Goal: Find specific page/section: Find specific page/section

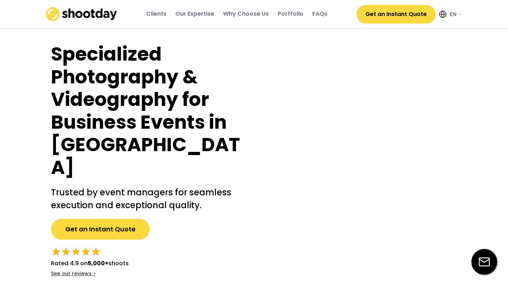
select select ""en""
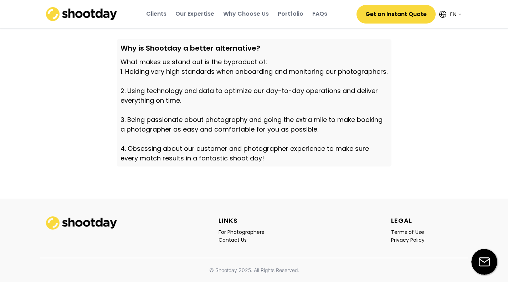
scroll to position [2496, 0]
